Goal: Information Seeking & Learning: Learn about a topic

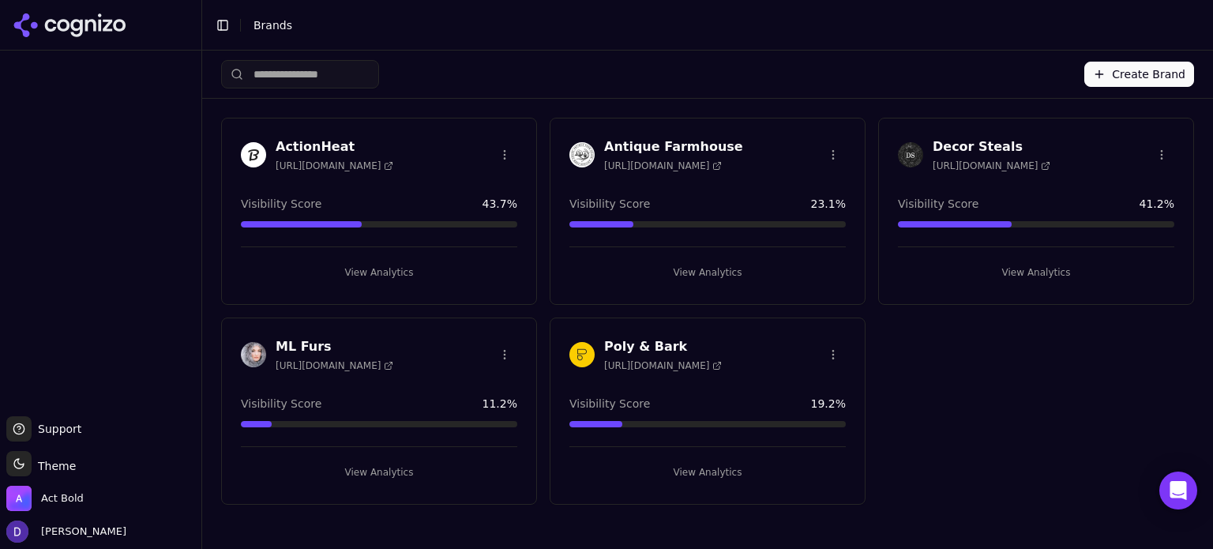
click at [638, 141] on h3 "Antique Farmhouse" at bounding box center [673, 146] width 139 height 19
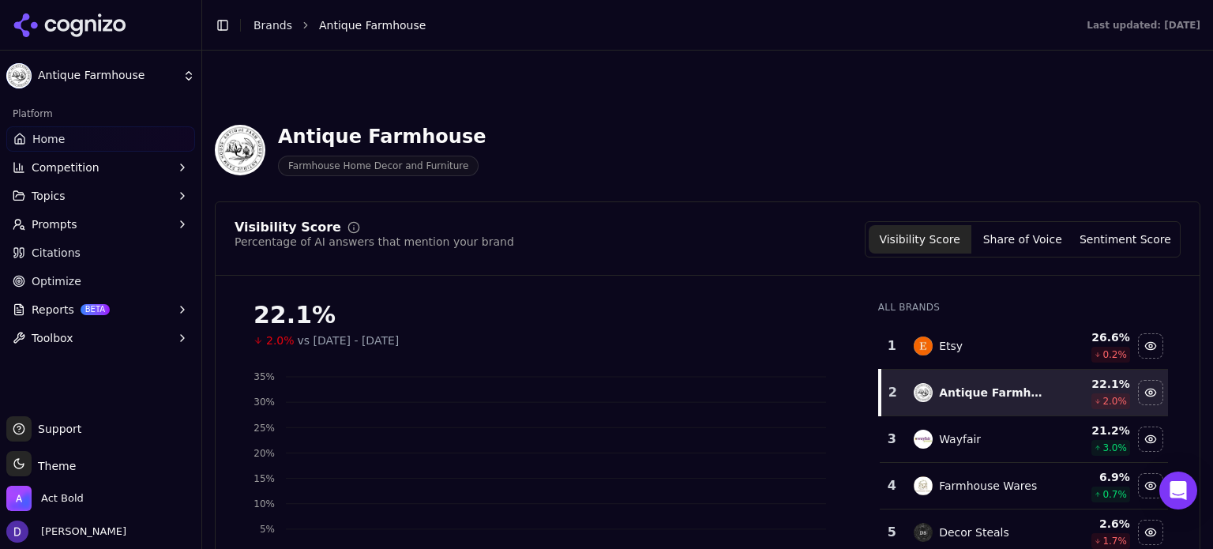
scroll to position [1264, 0]
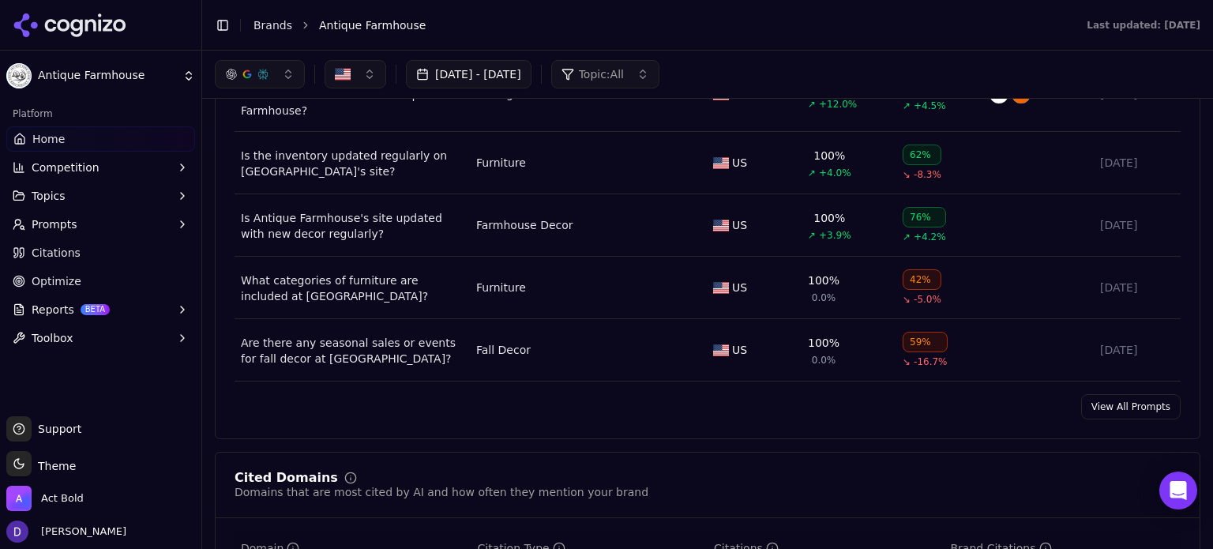
click at [1090, 419] on link "View All Prompts" at bounding box center [1131, 406] width 100 height 25
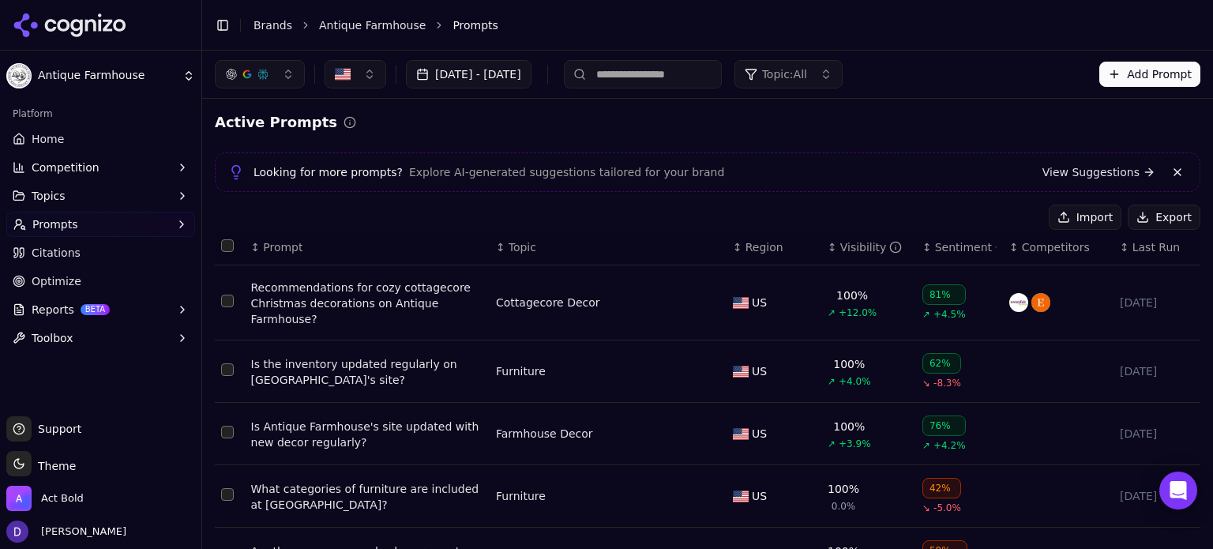
click at [1149, 224] on button "Export" at bounding box center [1164, 217] width 73 height 25
click at [73, 186] on button "Topics" at bounding box center [100, 195] width 189 height 25
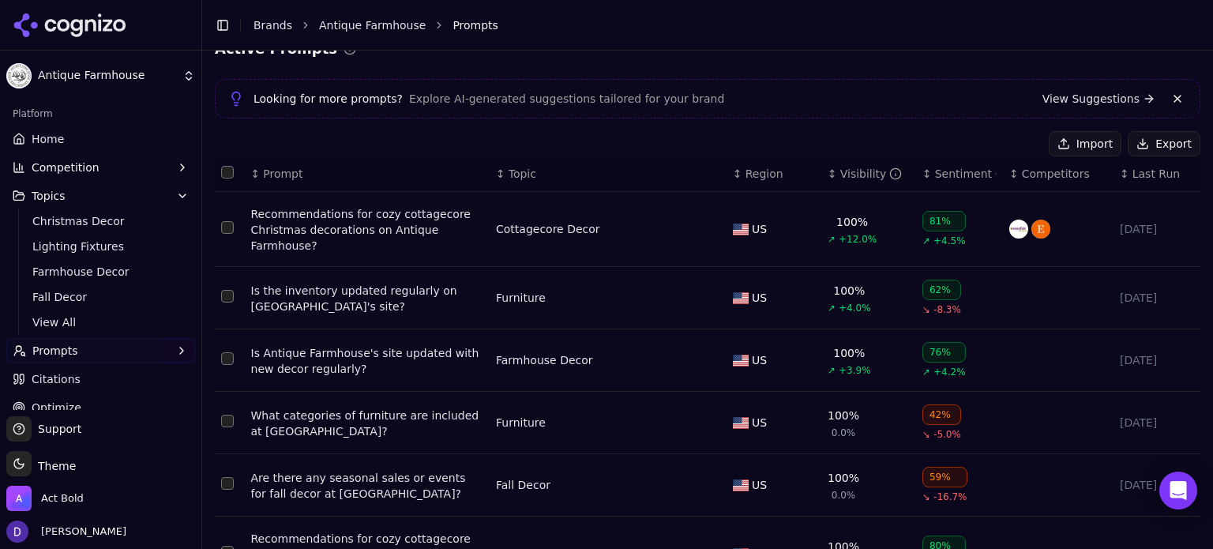
scroll to position [105, 0]
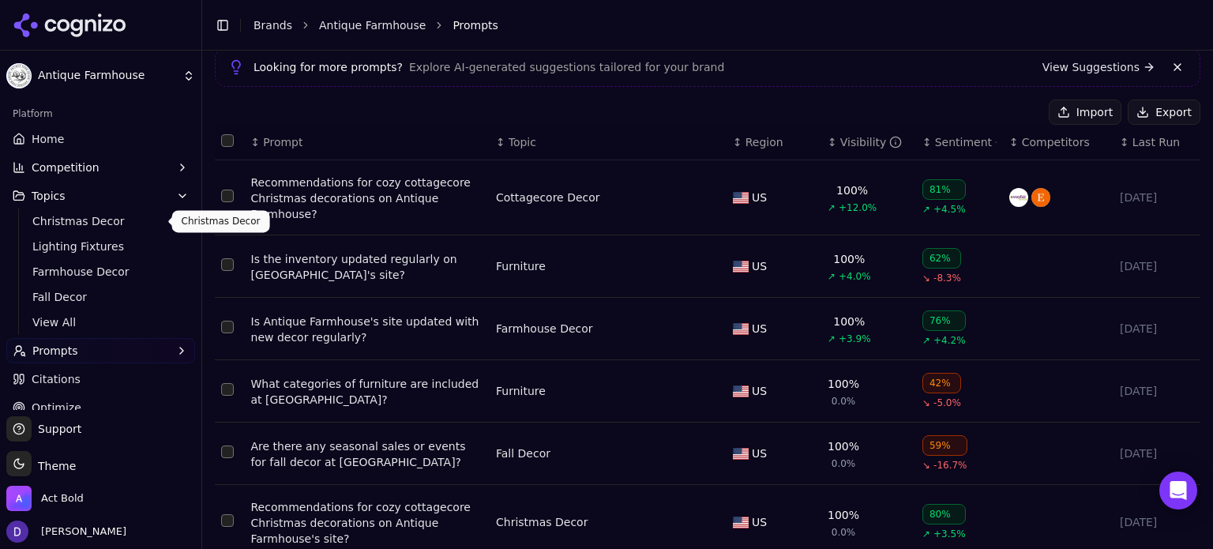
click at [57, 139] on span "Home" at bounding box center [48, 139] width 32 height 16
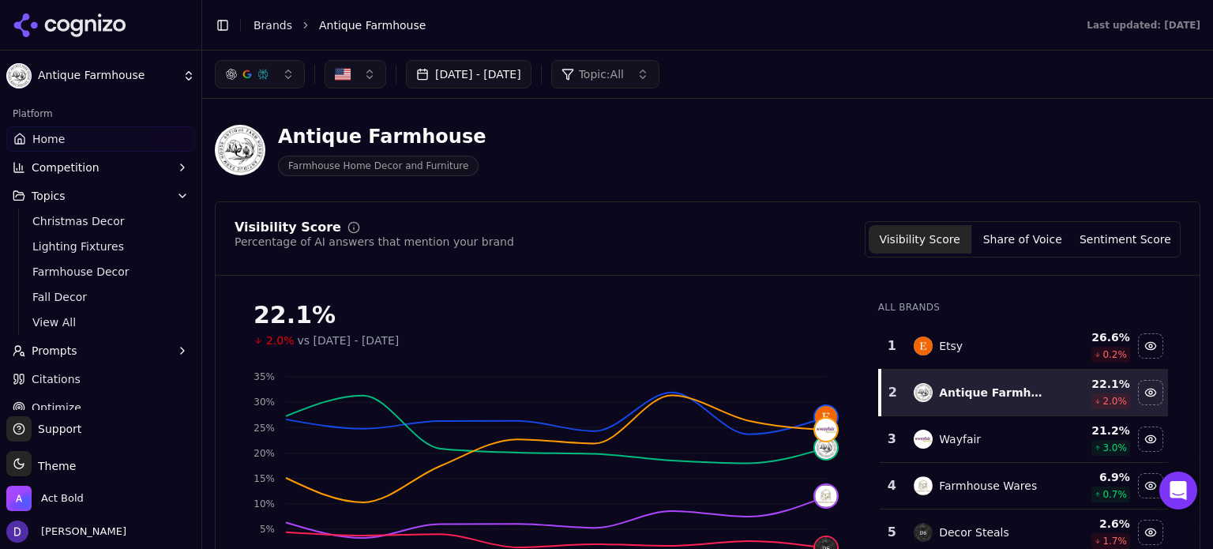
click at [271, 24] on link "Brands" at bounding box center [273, 25] width 39 height 13
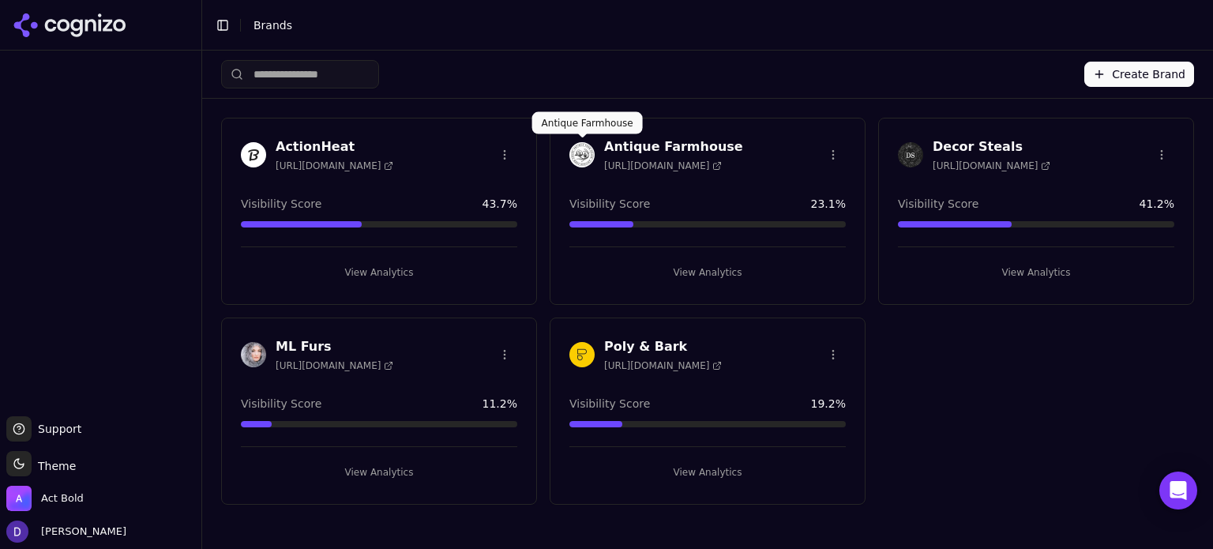
click at [980, 143] on h3 "Decor Steals" at bounding box center [992, 146] width 118 height 19
